Goal: Communication & Community: Answer question/provide support

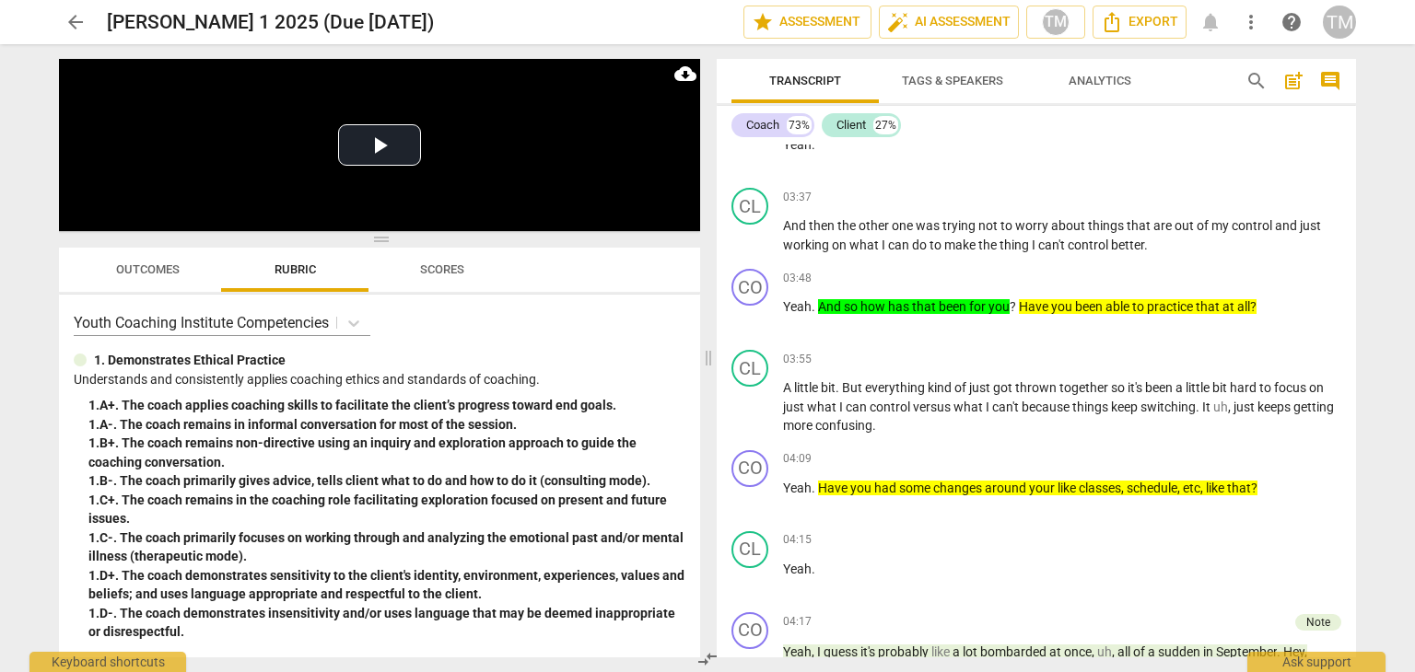
scroll to position [2855, 0]
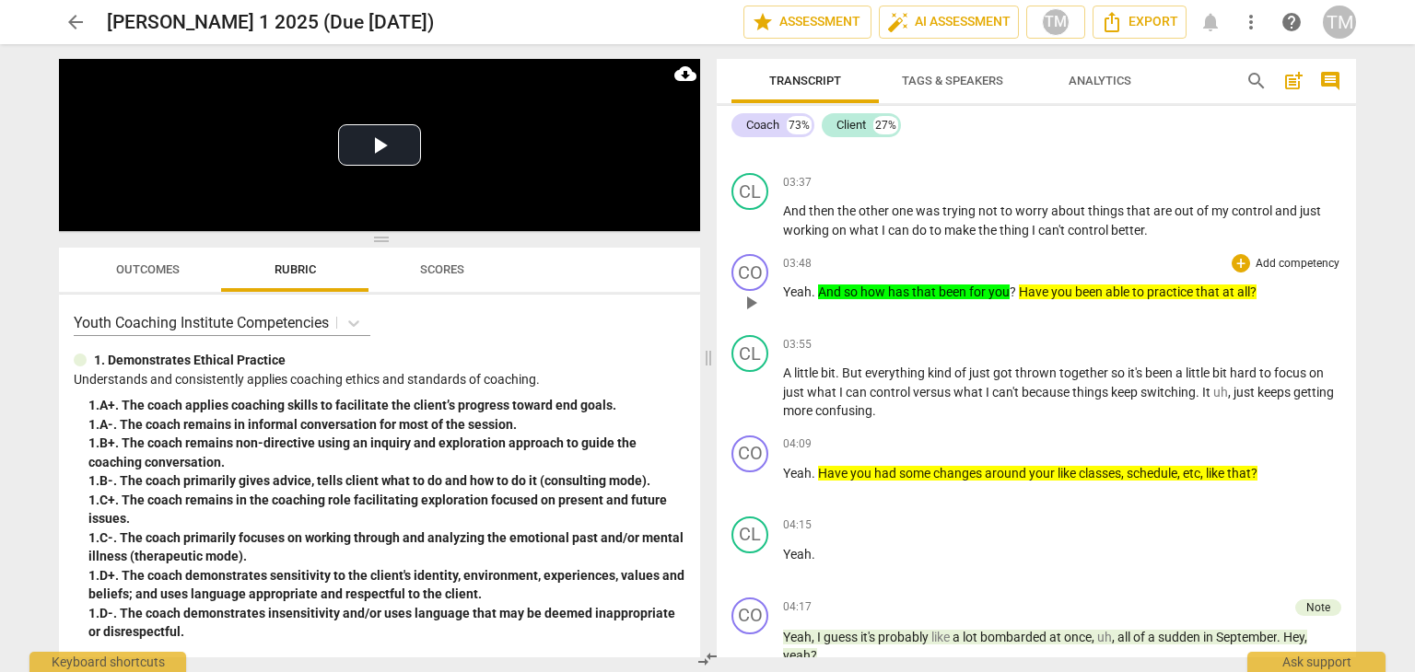
click at [1254, 256] on p "Add competency" at bounding box center [1298, 264] width 88 height 17
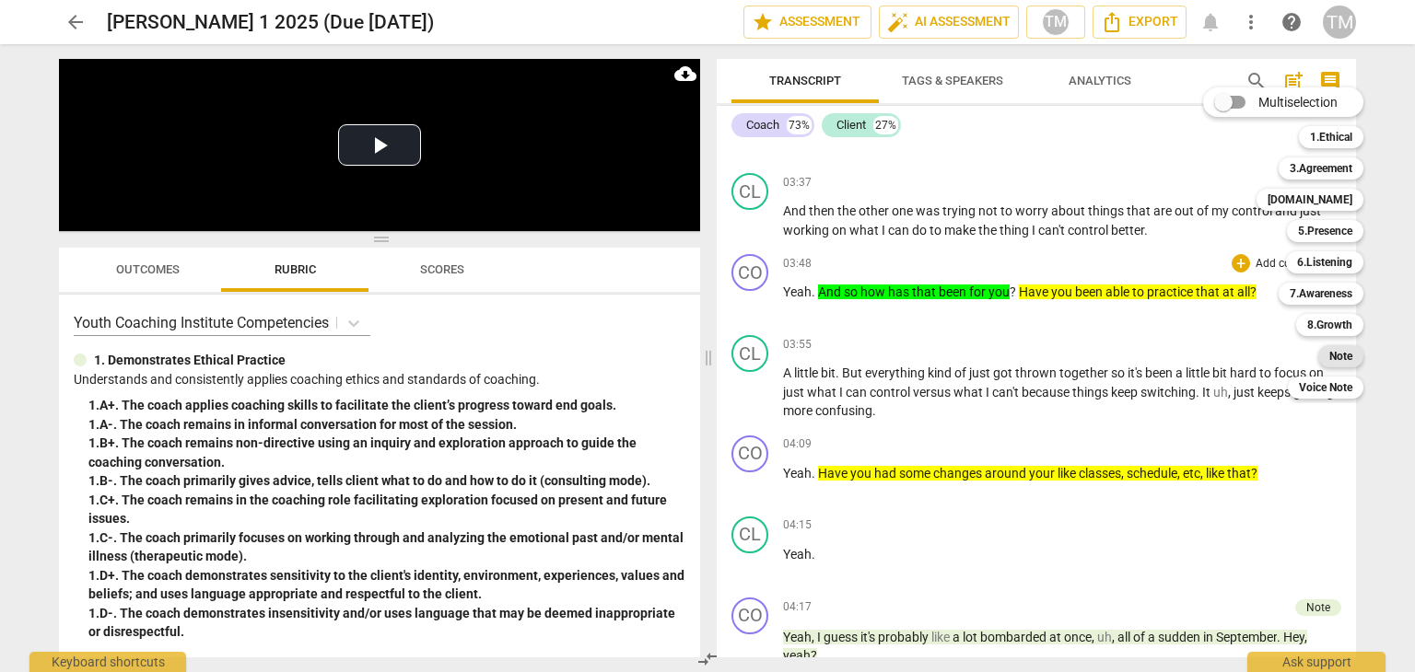
click at [1328, 355] on div "Note" at bounding box center [1340, 356] width 45 height 22
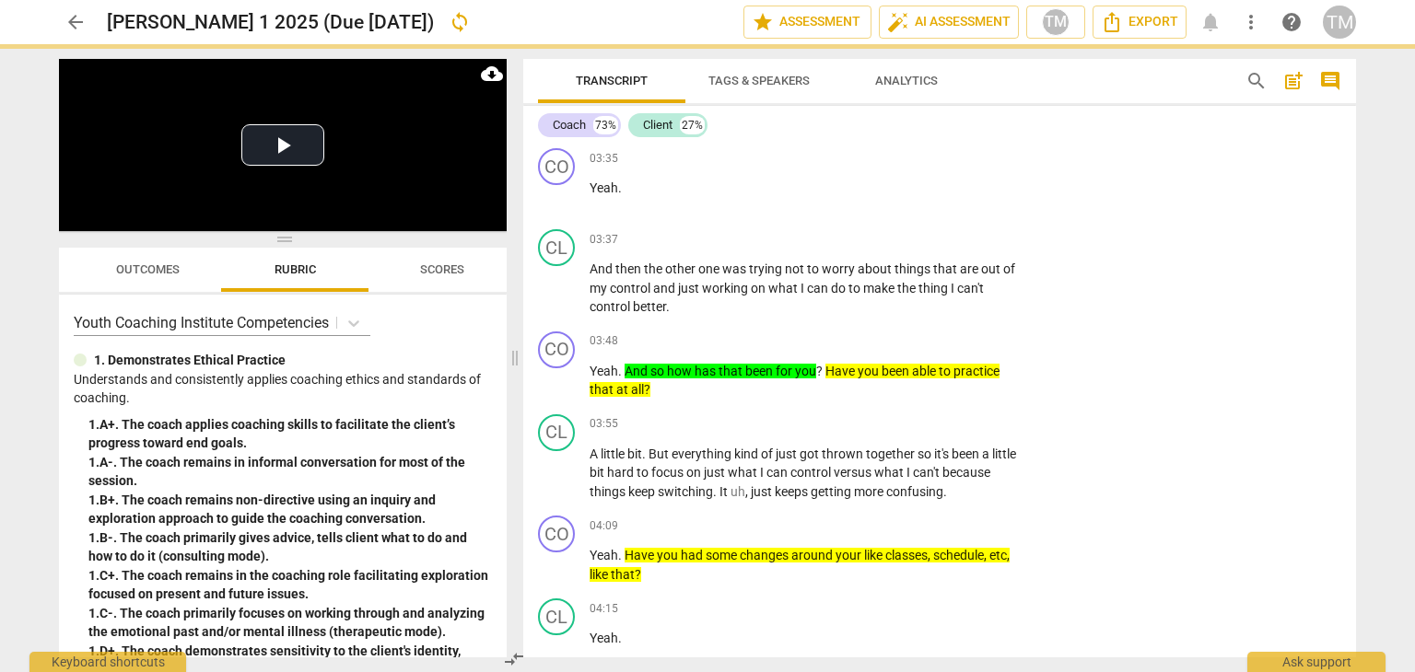
scroll to position [2917, 0]
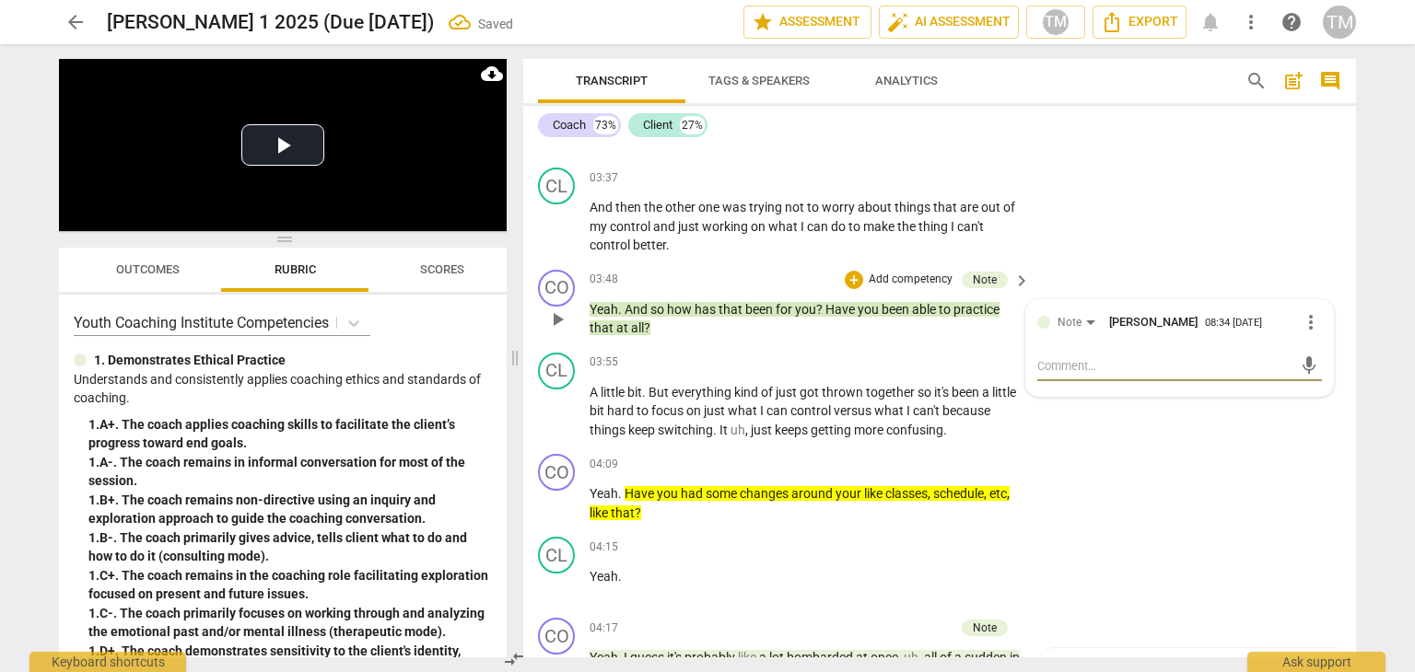
type textarea "O"
type textarea "OE"
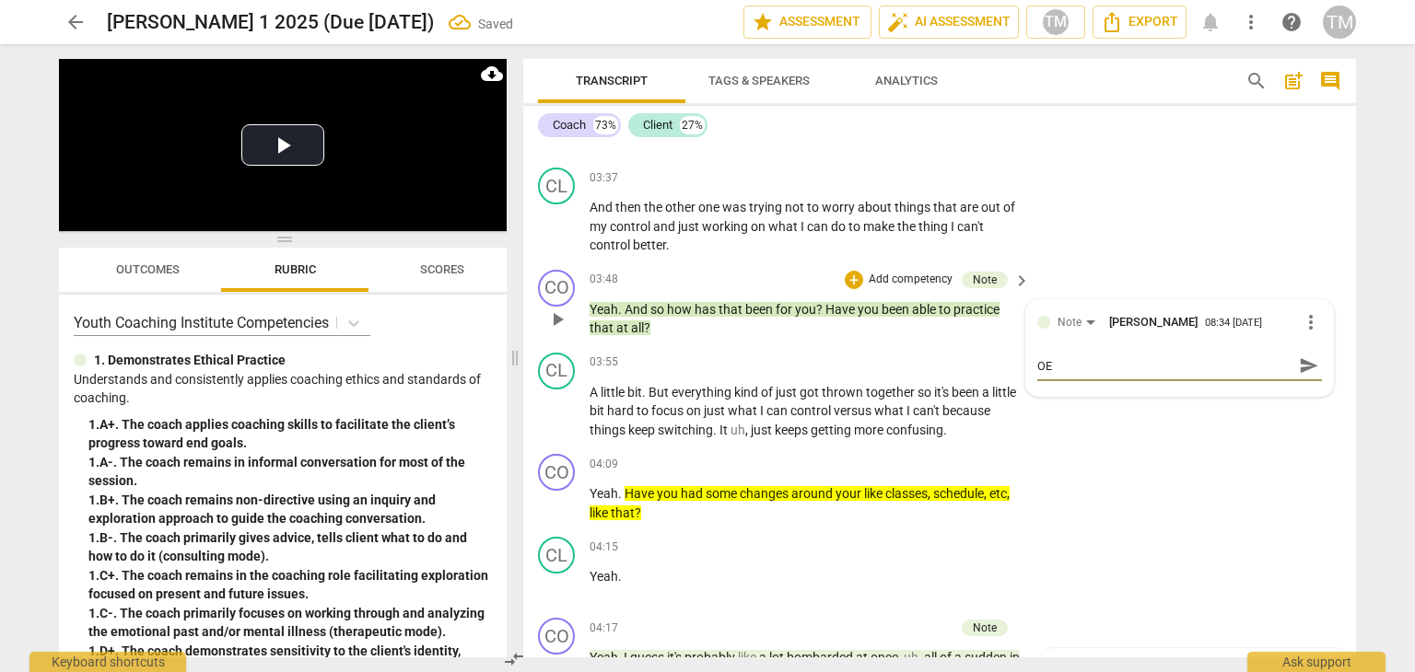
type textarea "OE"
type textarea "OE t"
type textarea "OE to"
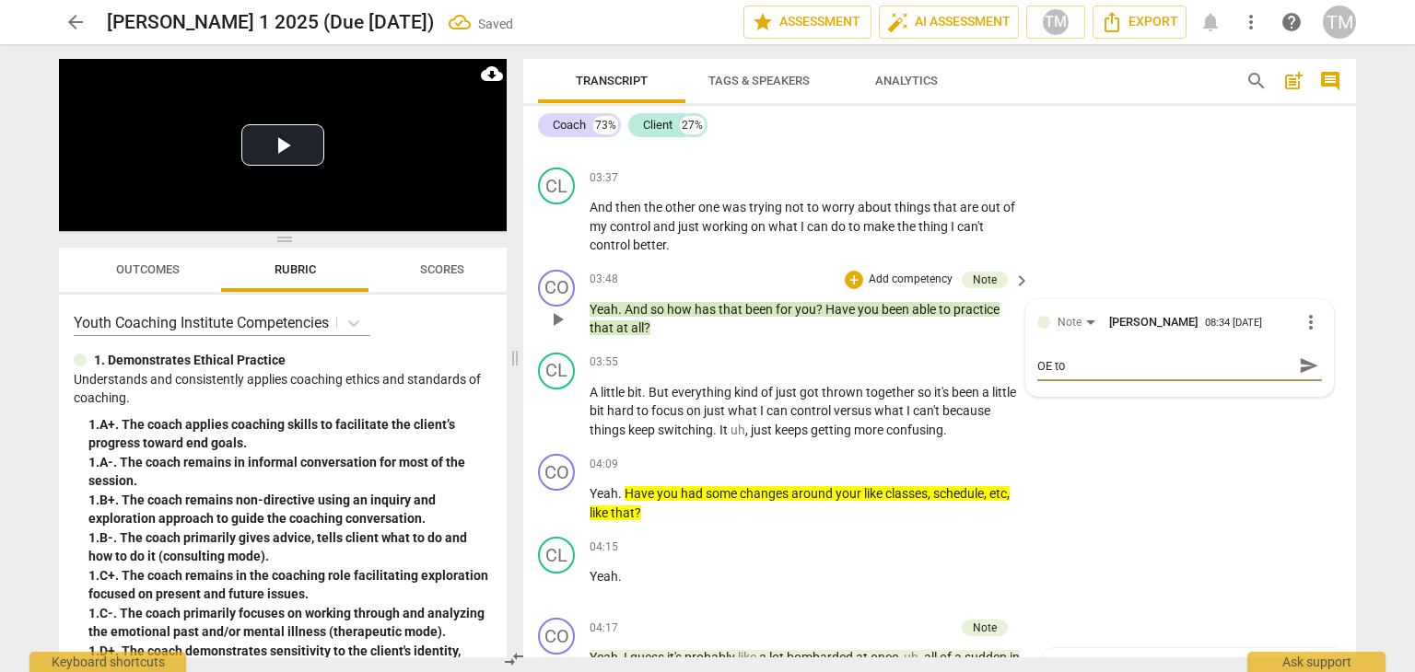
type textarea "OE to"
type textarea "OE to C"
type textarea "OE to CE"
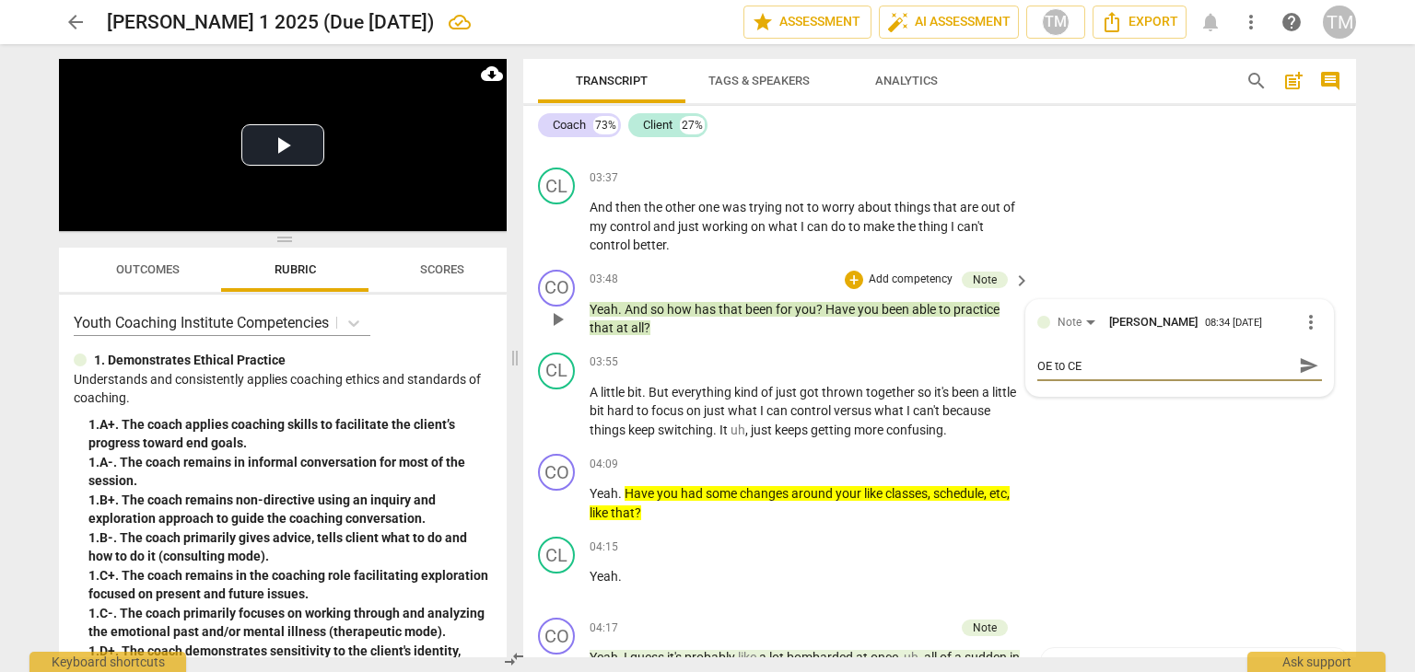
type textarea "OE to CE"
click at [1307, 356] on span "send" at bounding box center [1309, 366] width 20 height 20
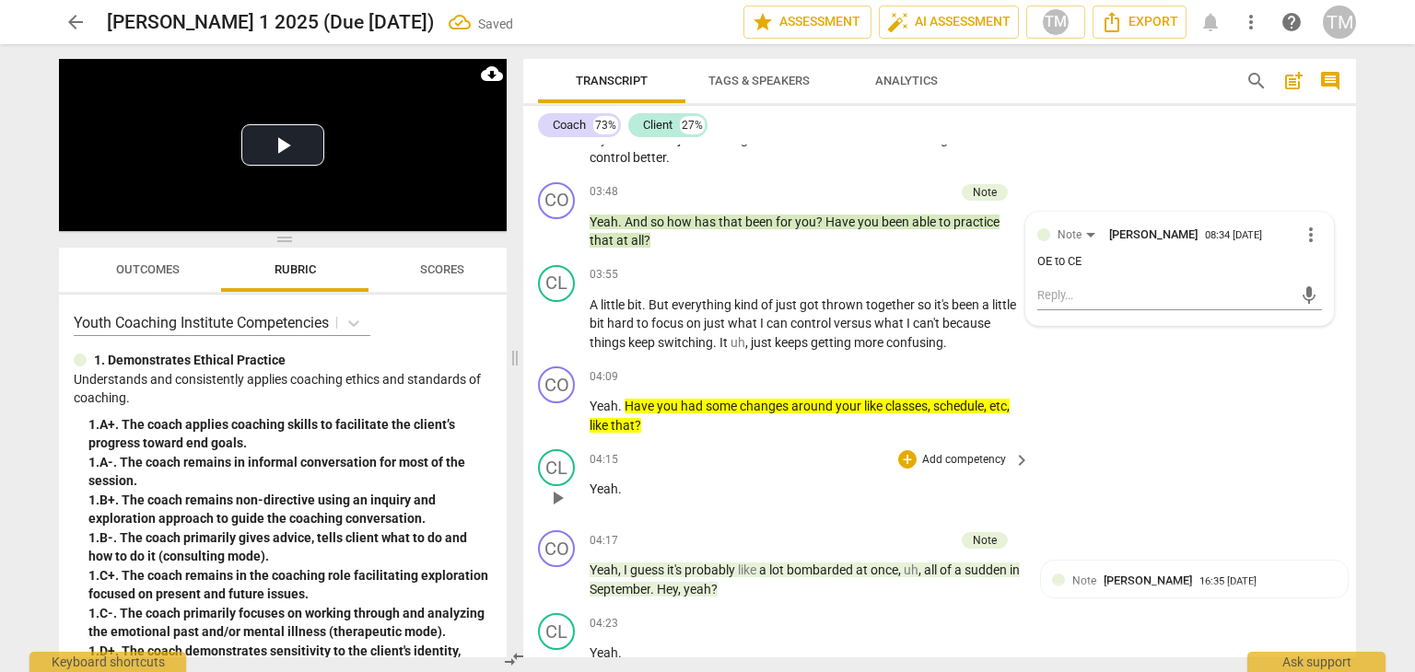
scroll to position [3009, 0]
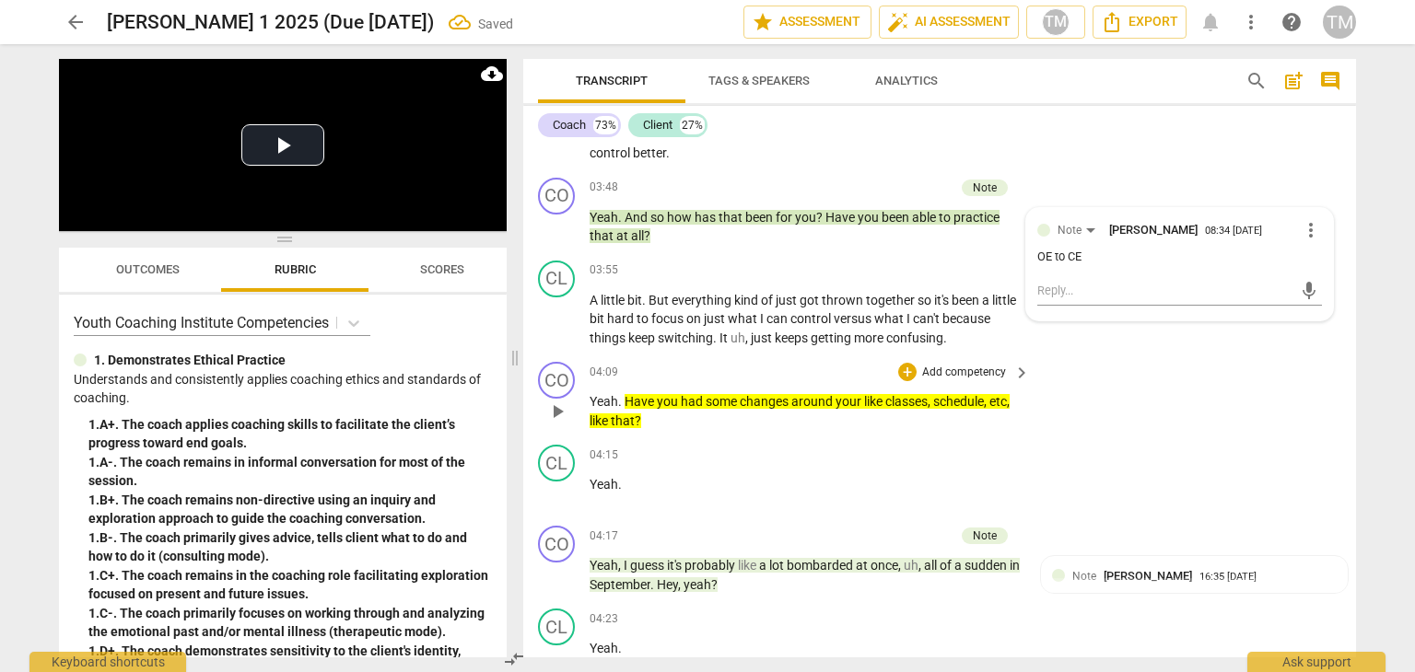
click at [969, 365] on p "Add competency" at bounding box center [964, 373] width 88 height 17
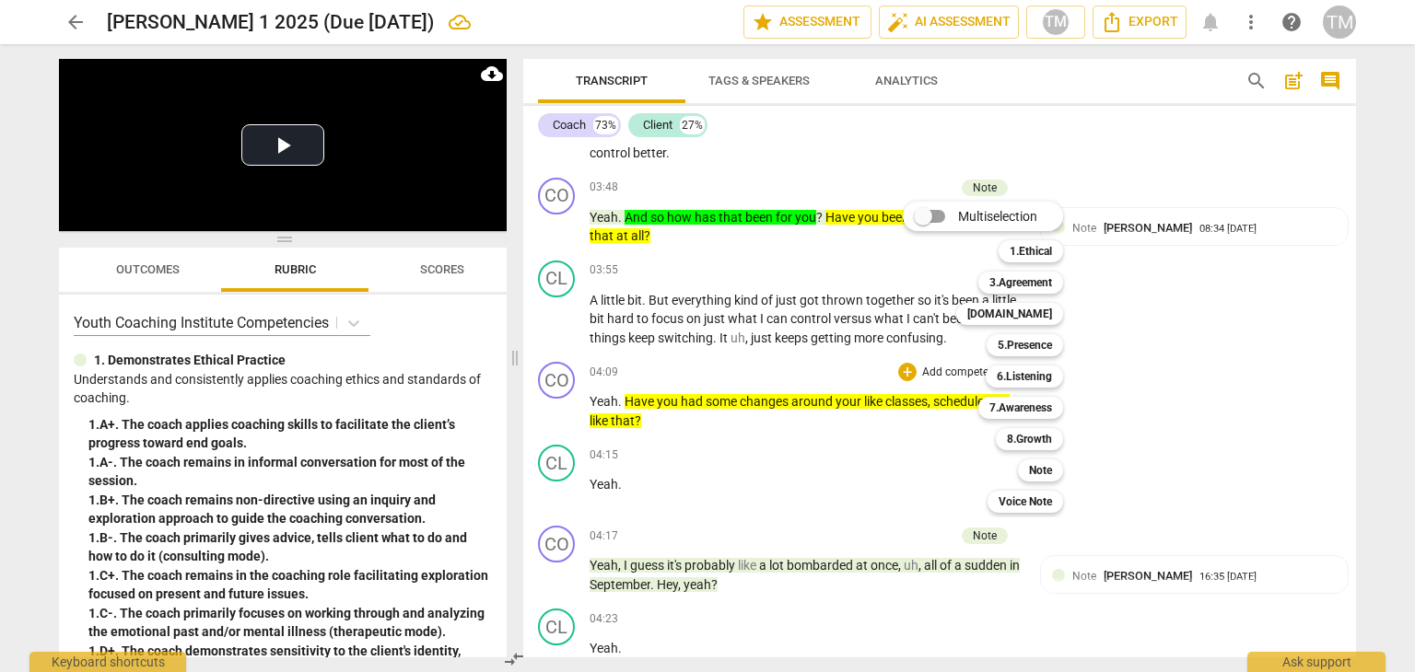
click at [1050, 484] on div "Note 8" at bounding box center [1050, 470] width 80 height 31
click at [1051, 473] on b "Note" at bounding box center [1040, 471] width 23 height 22
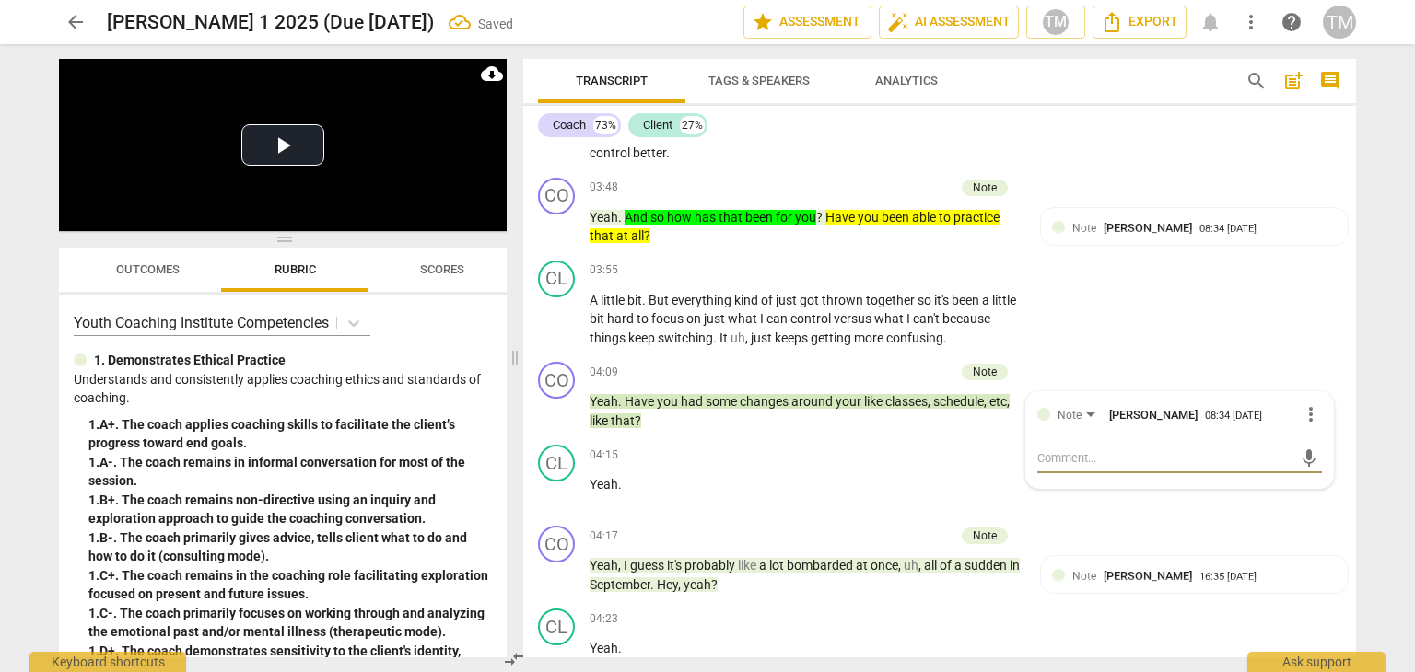
type textarea "C"
type textarea "CE"
type textarea "CE>"
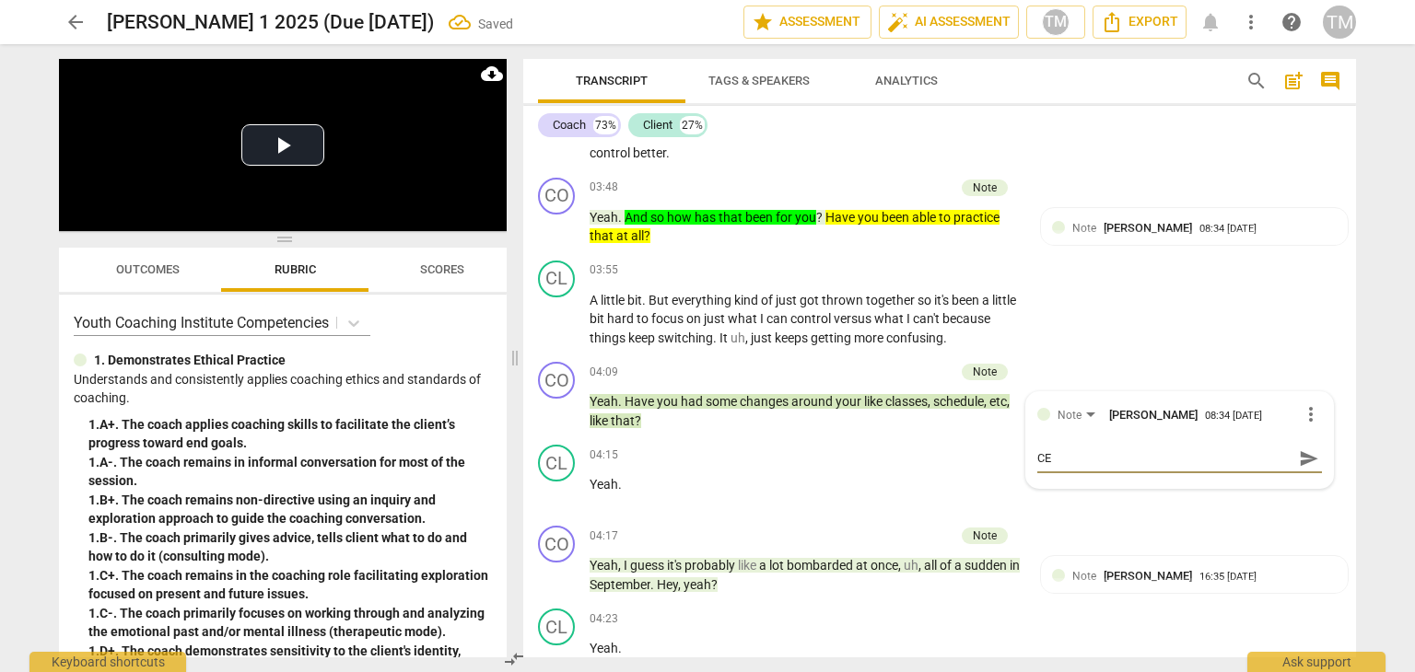
type textarea "CE>"
type textarea "CE"
type textarea "CE?"
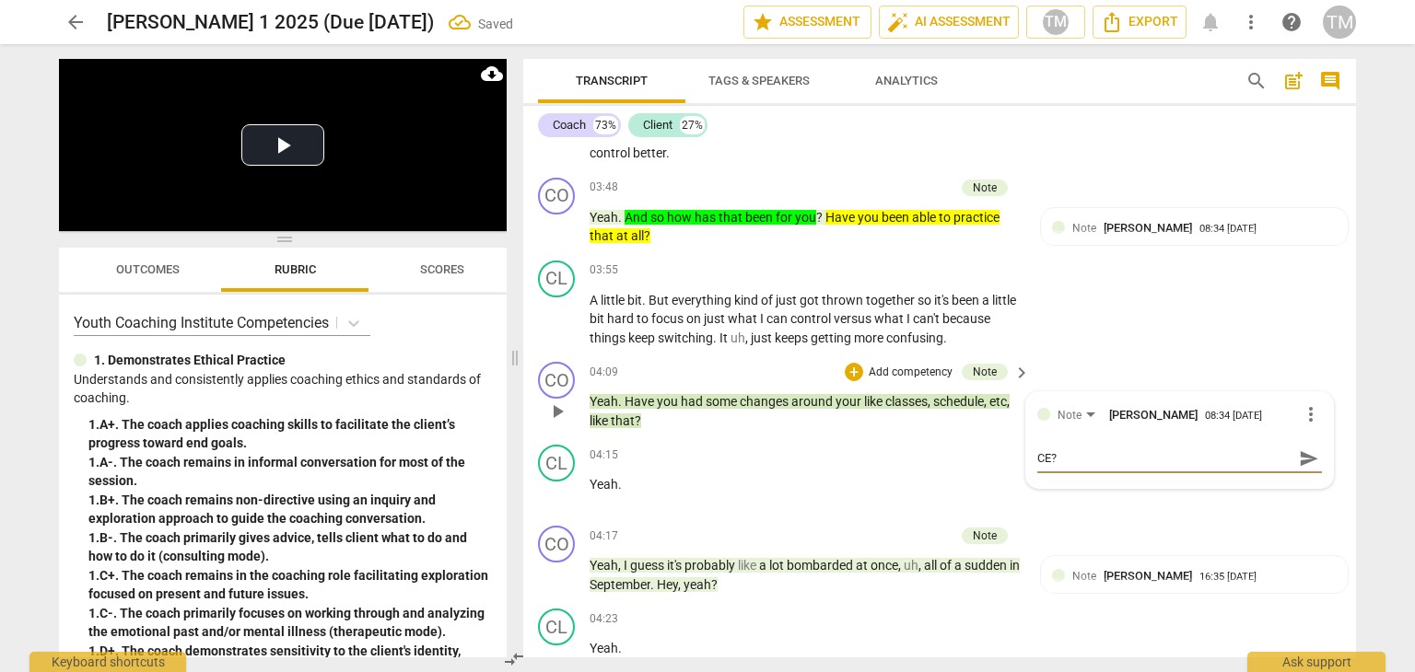
click at [1299, 449] on span "send" at bounding box center [1309, 459] width 20 height 20
drag, startPoint x: 912, startPoint y: 468, endPoint x: 873, endPoint y: 495, distance: 47.0
click at [912, 475] on p "Yeah ." at bounding box center [804, 484] width 431 height 19
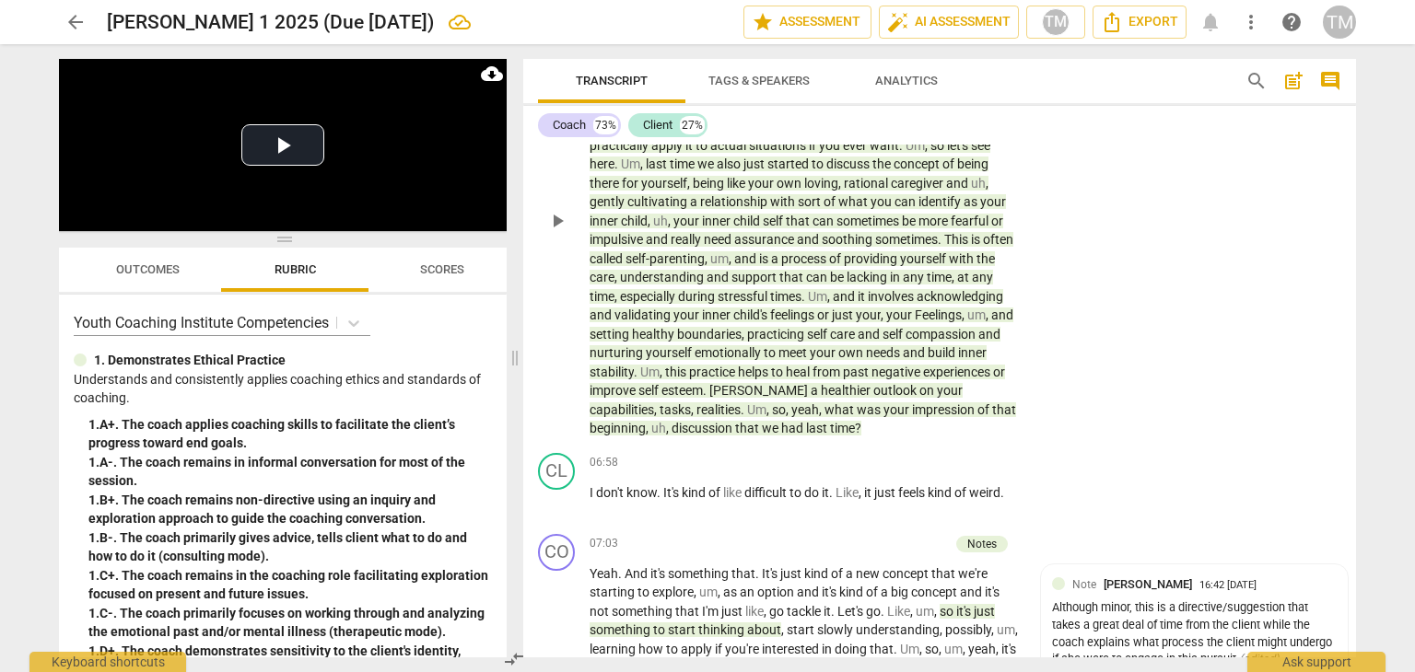
scroll to position [4114, 0]
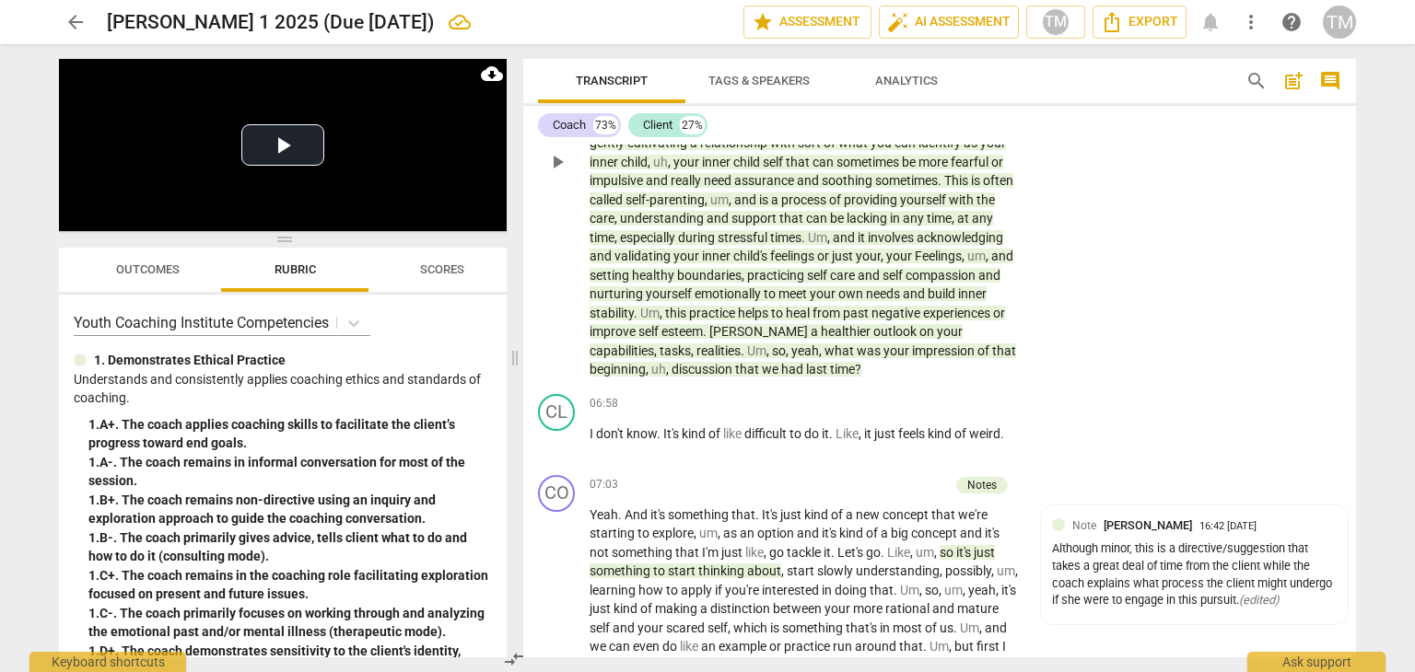
click at [1019, 345] on div "One page at a time that you're studying instead of making all of them , uh , at…" at bounding box center [810, 162] width 442 height 435
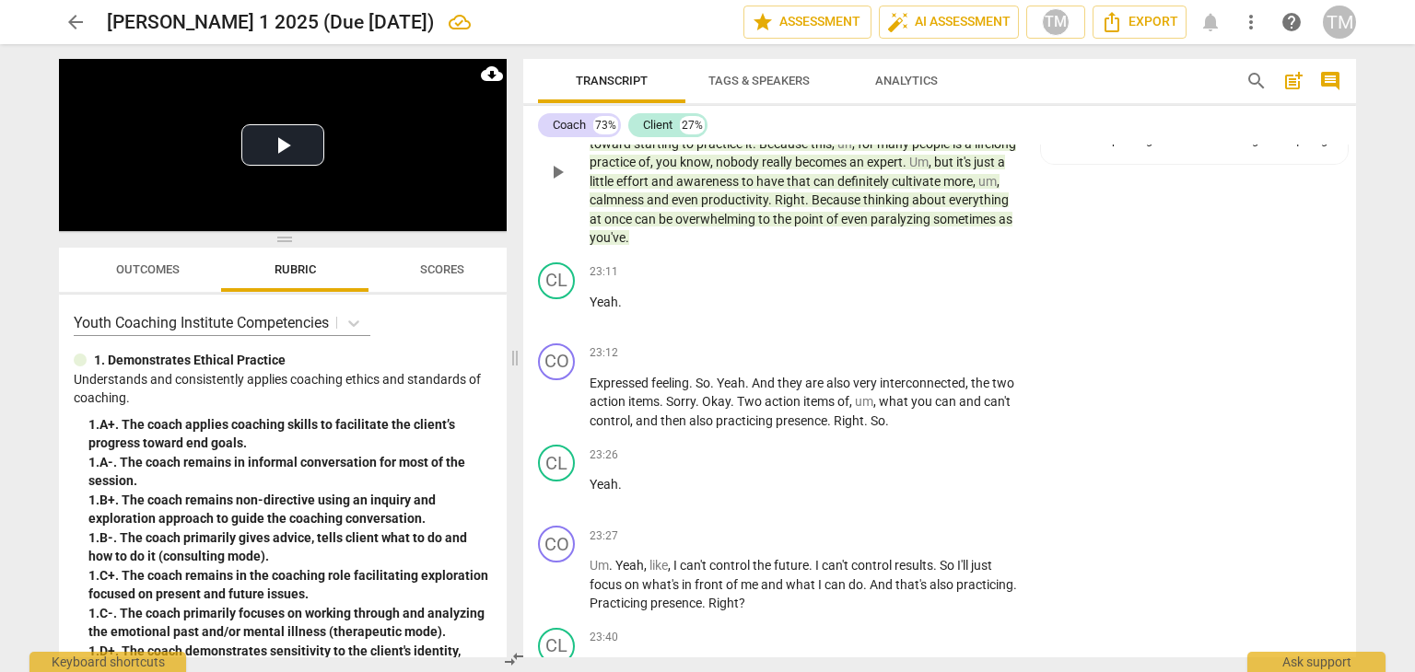
scroll to position [11391, 0]
